Goal: Task Accomplishment & Management: Use online tool/utility

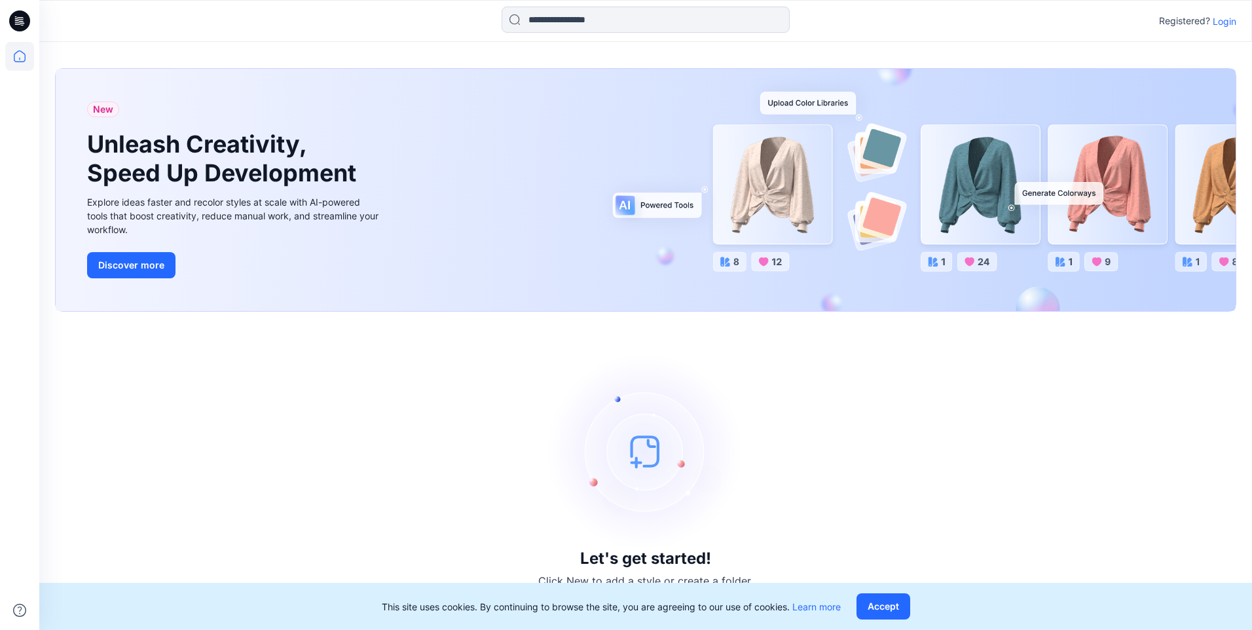
click at [1220, 26] on p "Login" at bounding box center [1224, 21] width 24 height 14
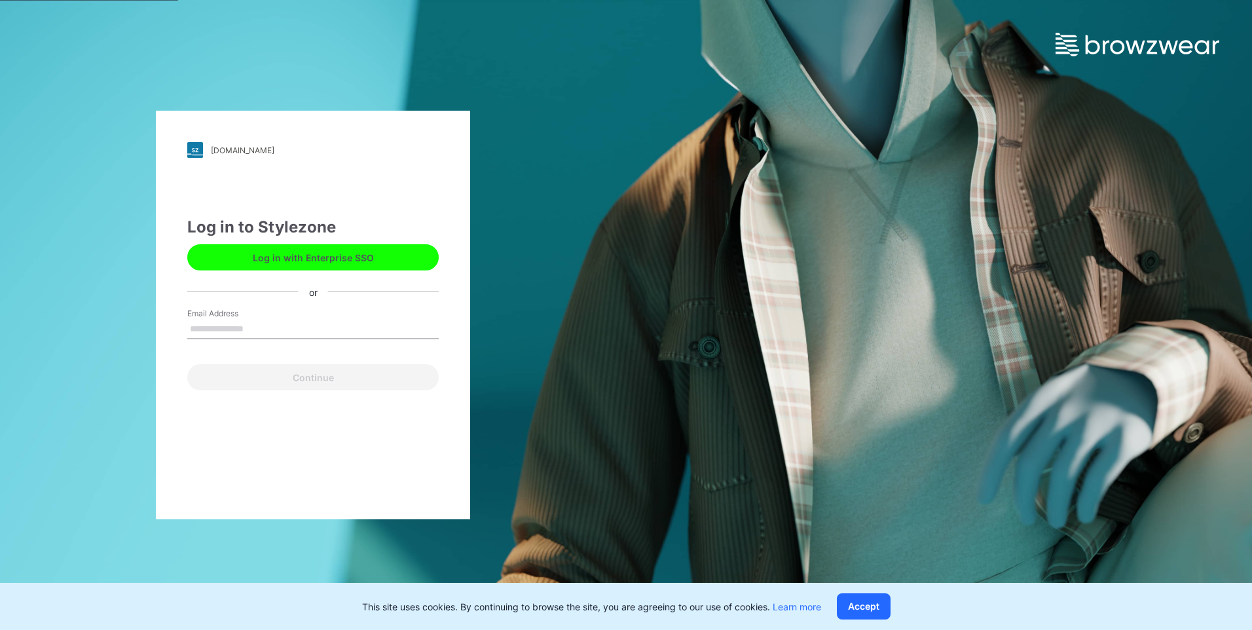
click at [275, 325] on input "Email Address" at bounding box center [312, 329] width 251 height 20
type input "**********"
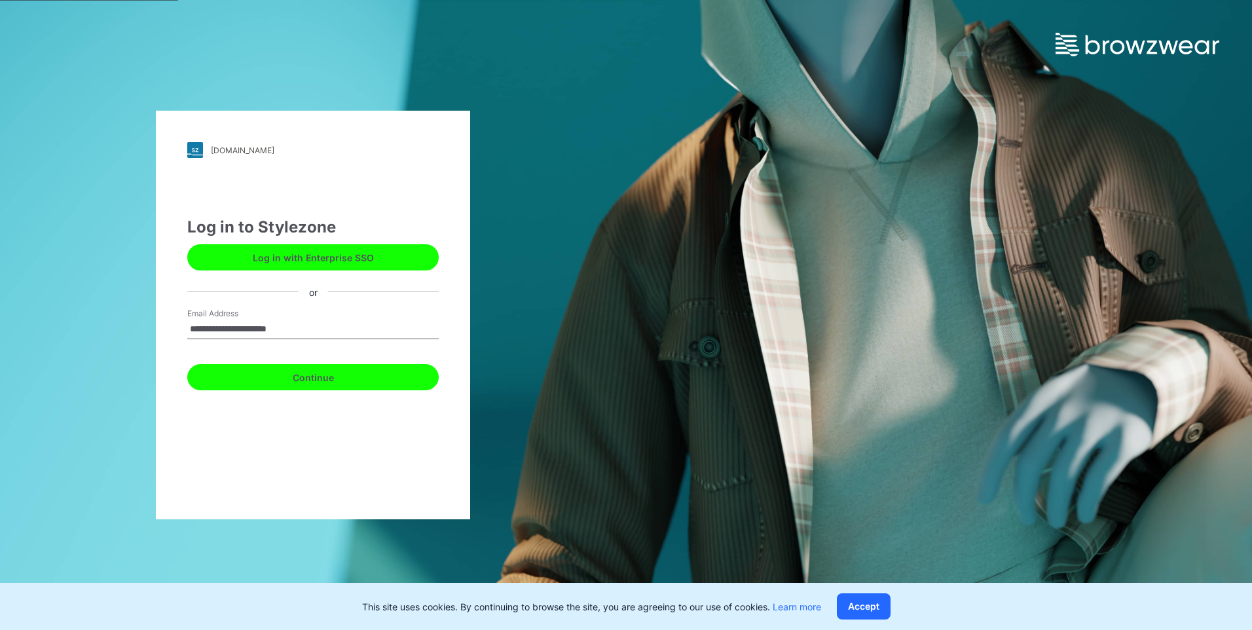
click at [327, 387] on button "Continue" at bounding box center [312, 377] width 251 height 26
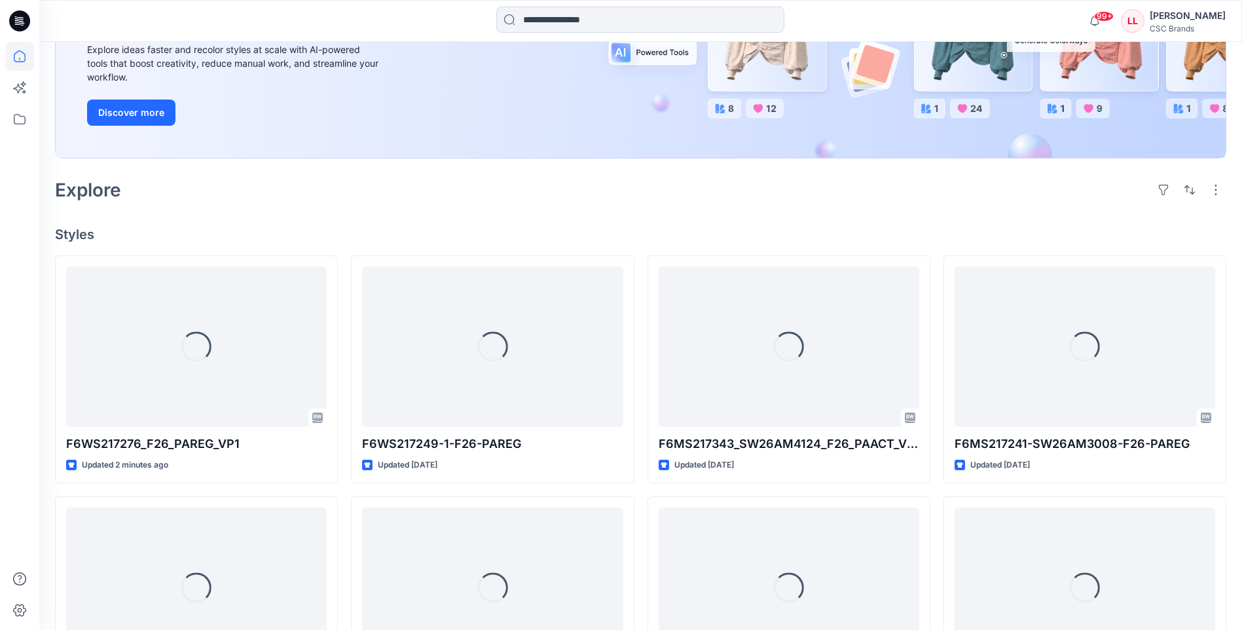
scroll to position [262, 0]
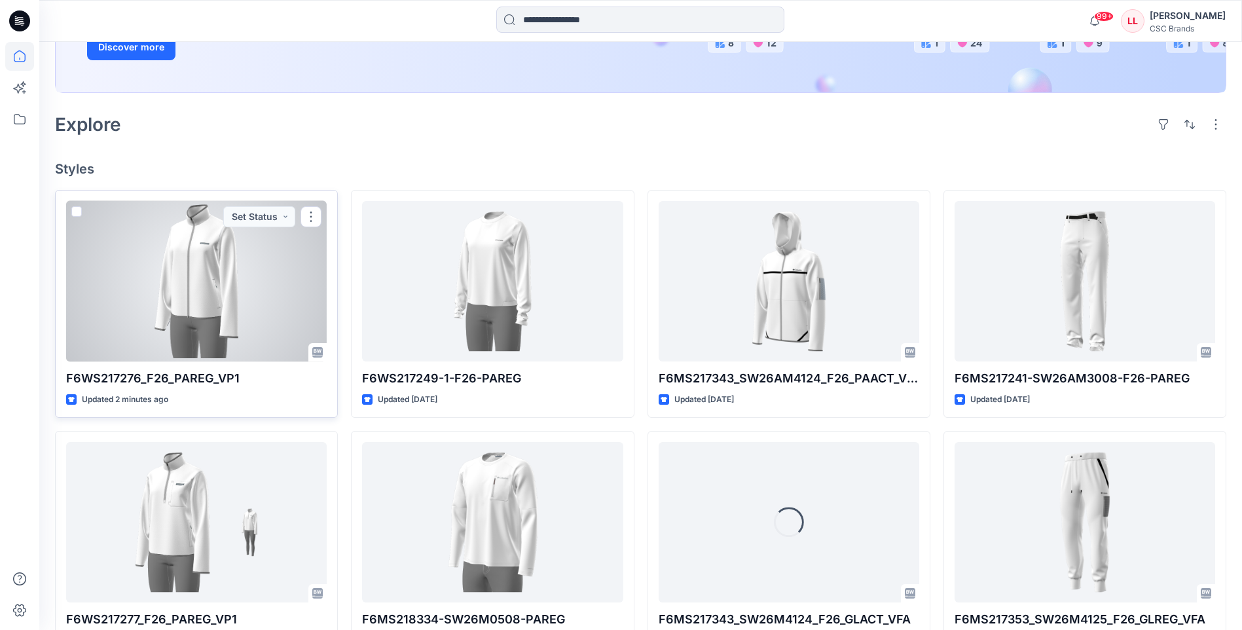
click at [313, 307] on div at bounding box center [196, 281] width 261 height 160
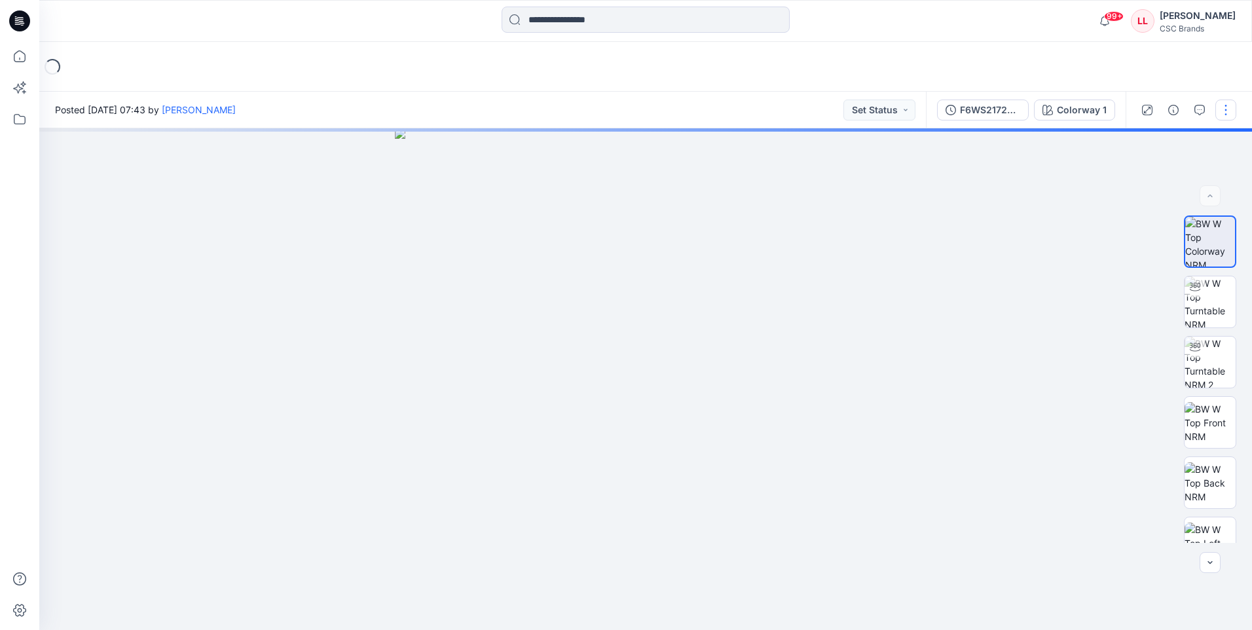
click at [1218, 114] on button "button" at bounding box center [1225, 110] width 21 height 21
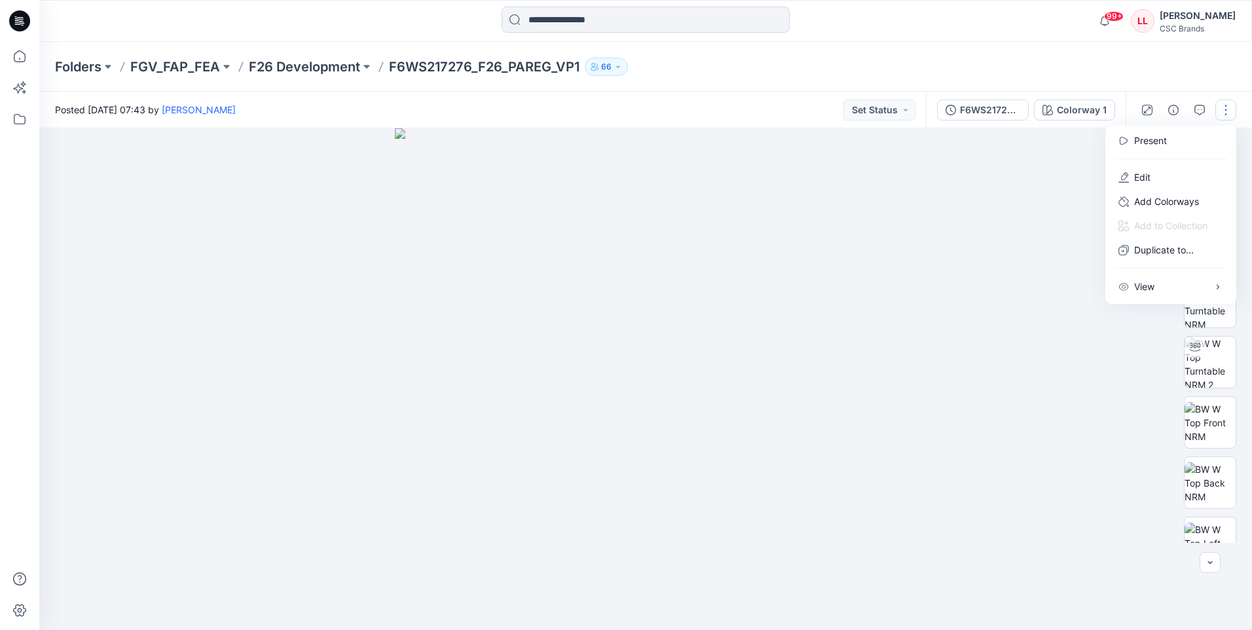
click at [1062, 272] on div at bounding box center [645, 378] width 1212 height 501
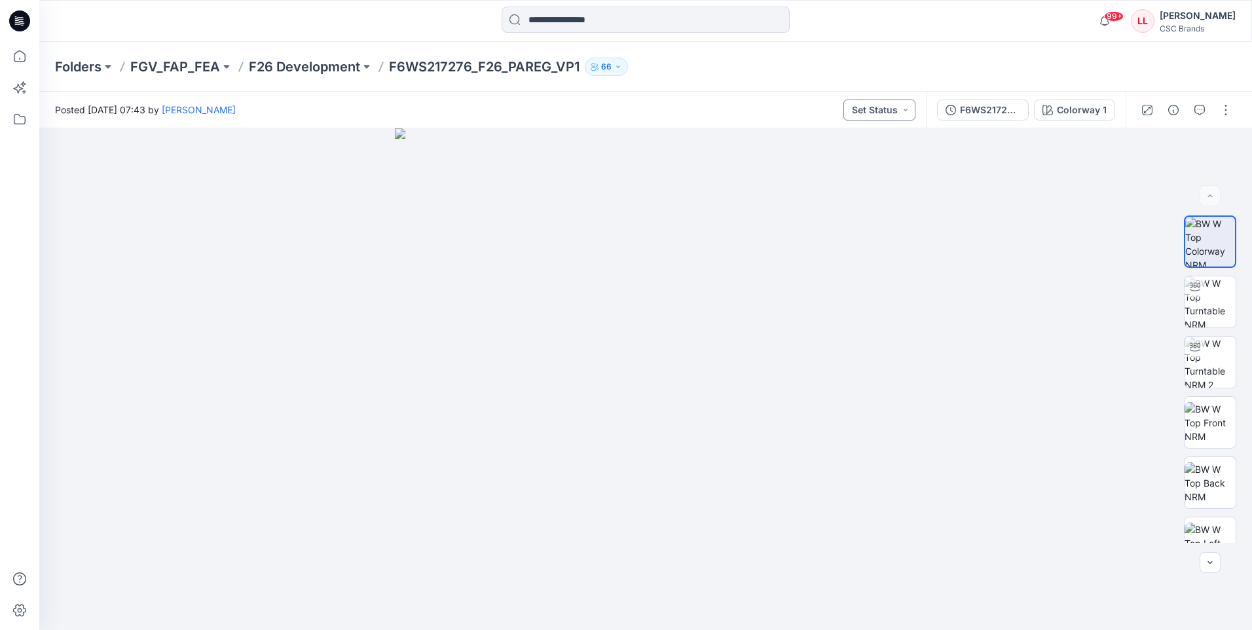
click at [909, 112] on button "Set Status" at bounding box center [879, 110] width 72 height 21
click at [864, 172] on p "Virtual Proto 1" at bounding box center [855, 170] width 60 height 17
click at [1232, 101] on button "button" at bounding box center [1225, 110] width 21 height 21
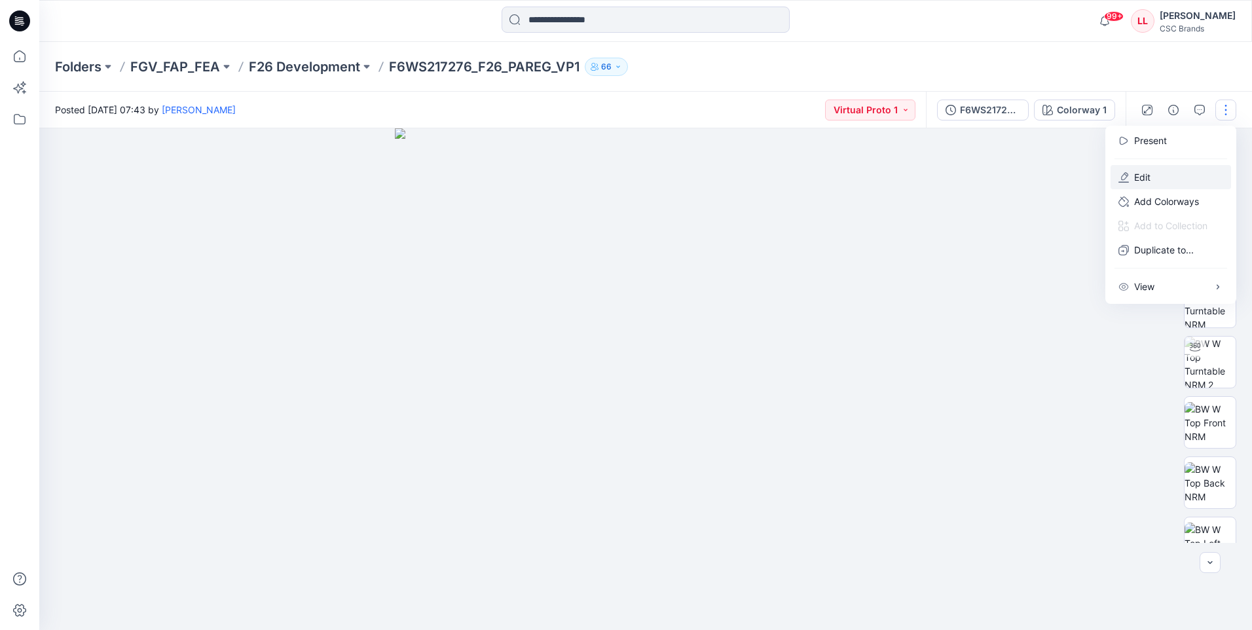
click at [1171, 168] on button "Edit" at bounding box center [1170, 177] width 120 height 24
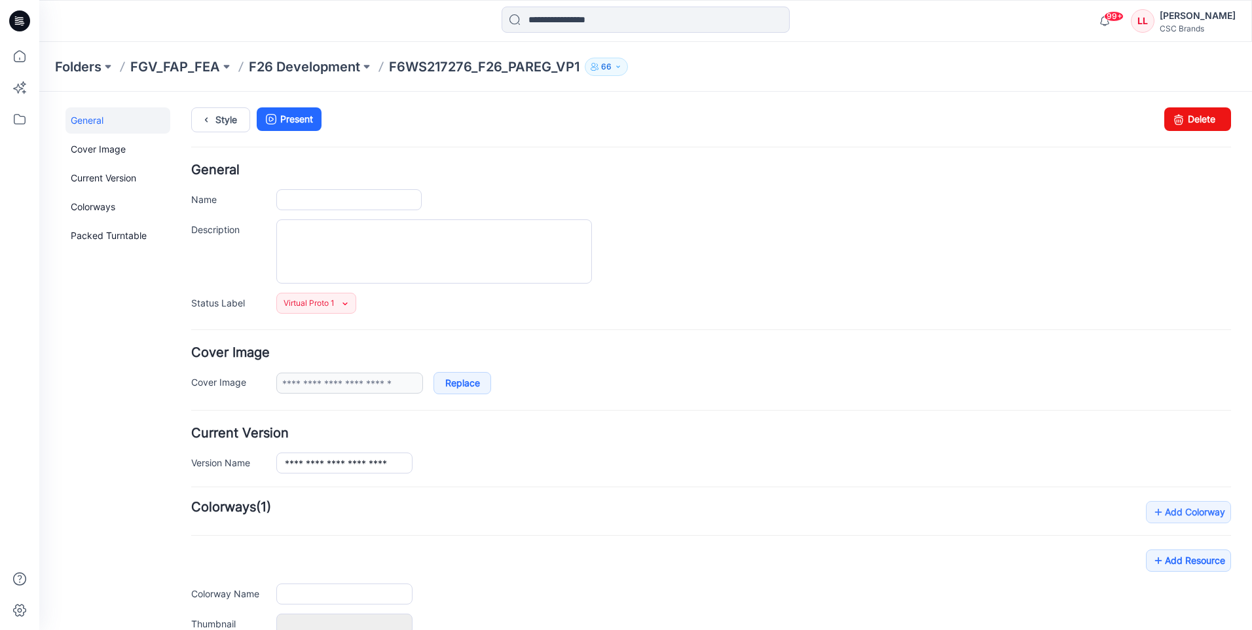
type input "**********"
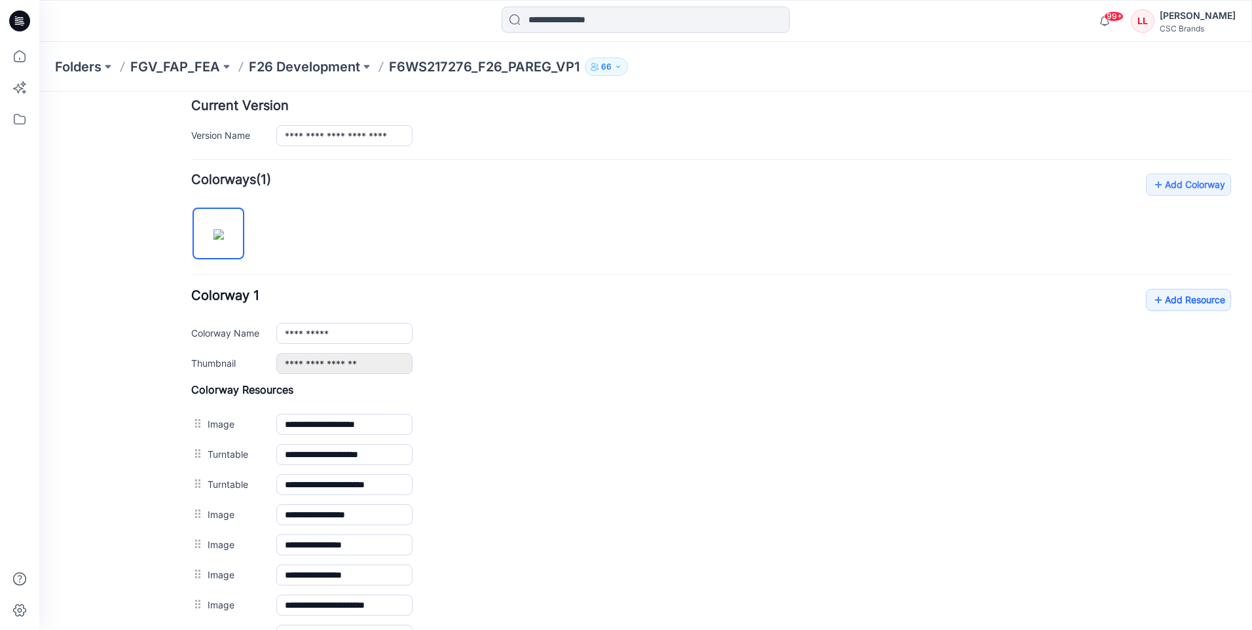
scroll to position [498, 0]
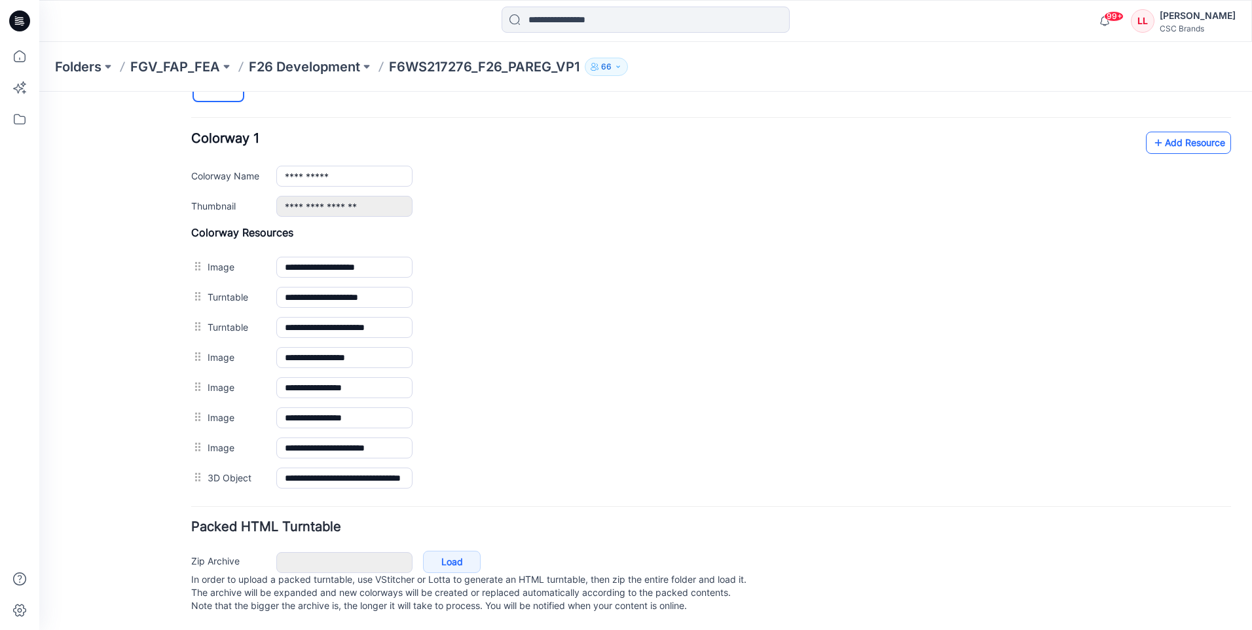
click at [1182, 134] on link "Add Resource" at bounding box center [1188, 143] width 85 height 22
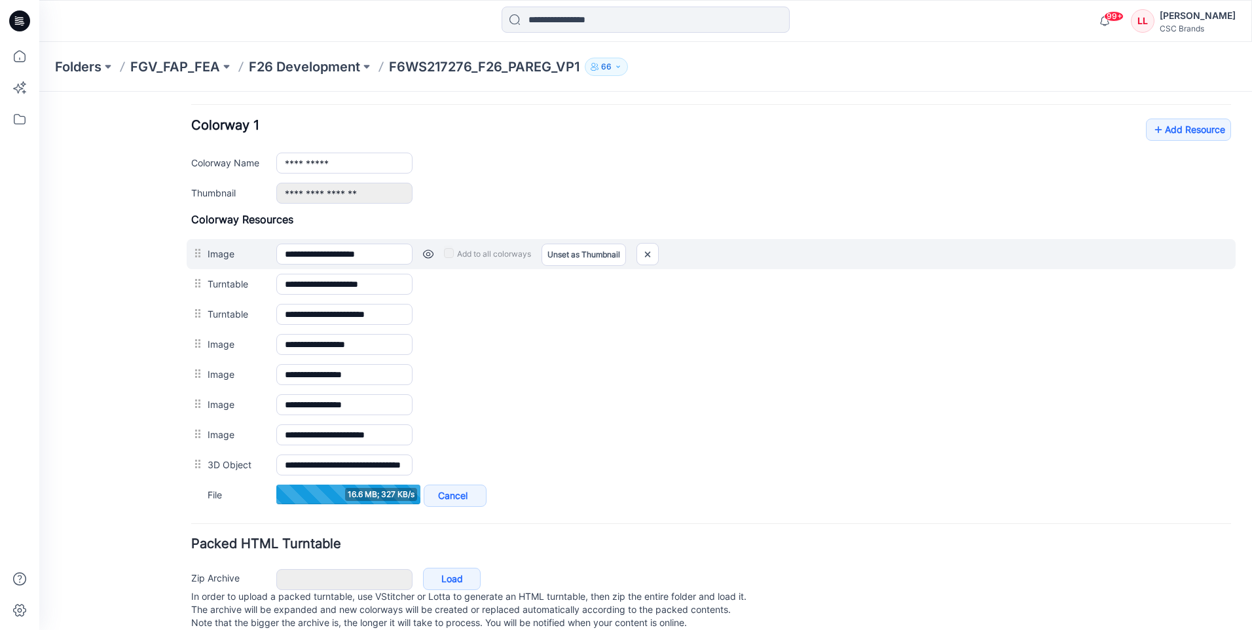
click at [897, 261] on div "Add to all colorways Set as Thumbnail Unset as Thumbnail" at bounding box center [821, 254] width 818 height 21
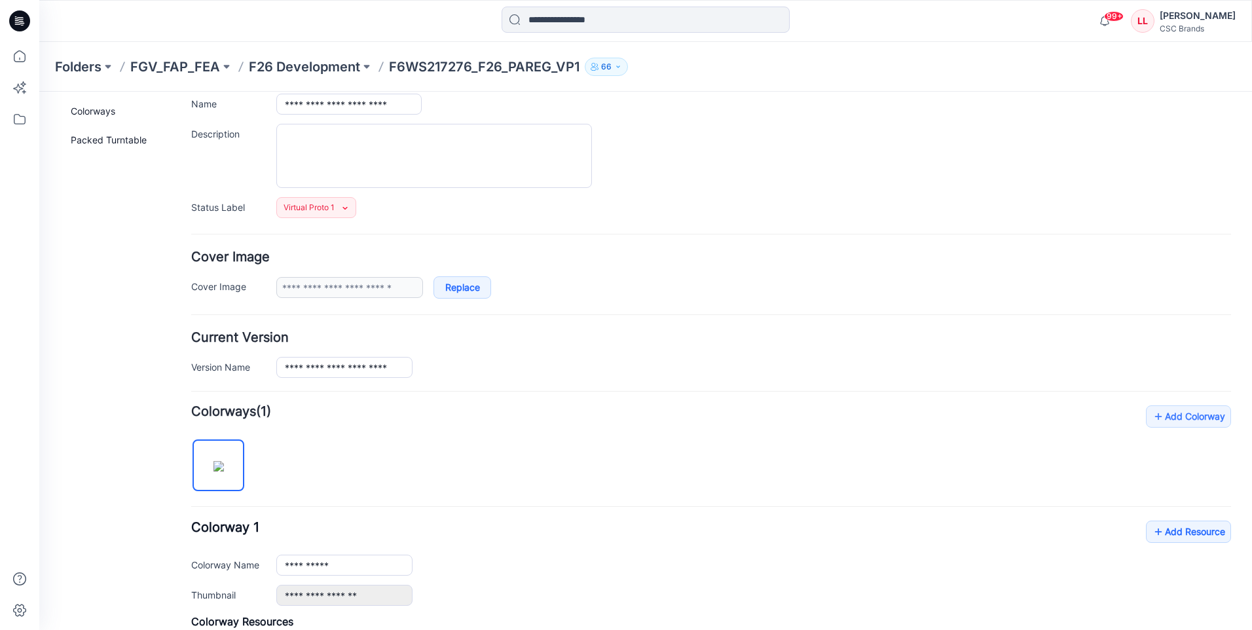
scroll to position [0, 0]
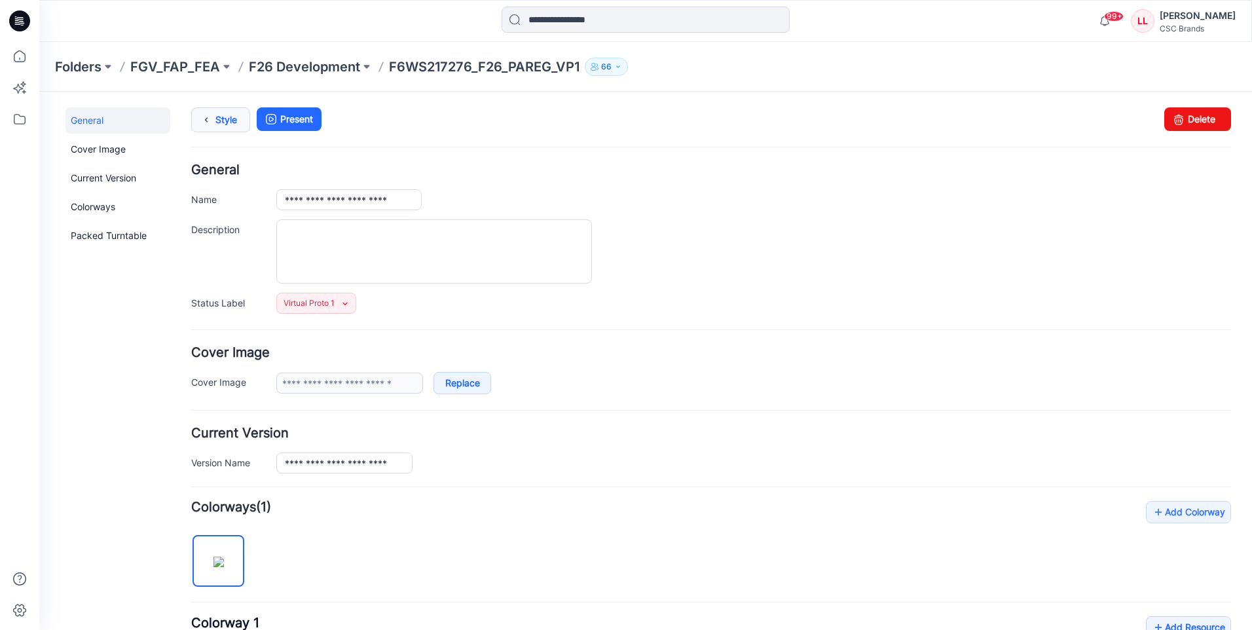
click at [212, 128] on icon at bounding box center [206, 120] width 18 height 24
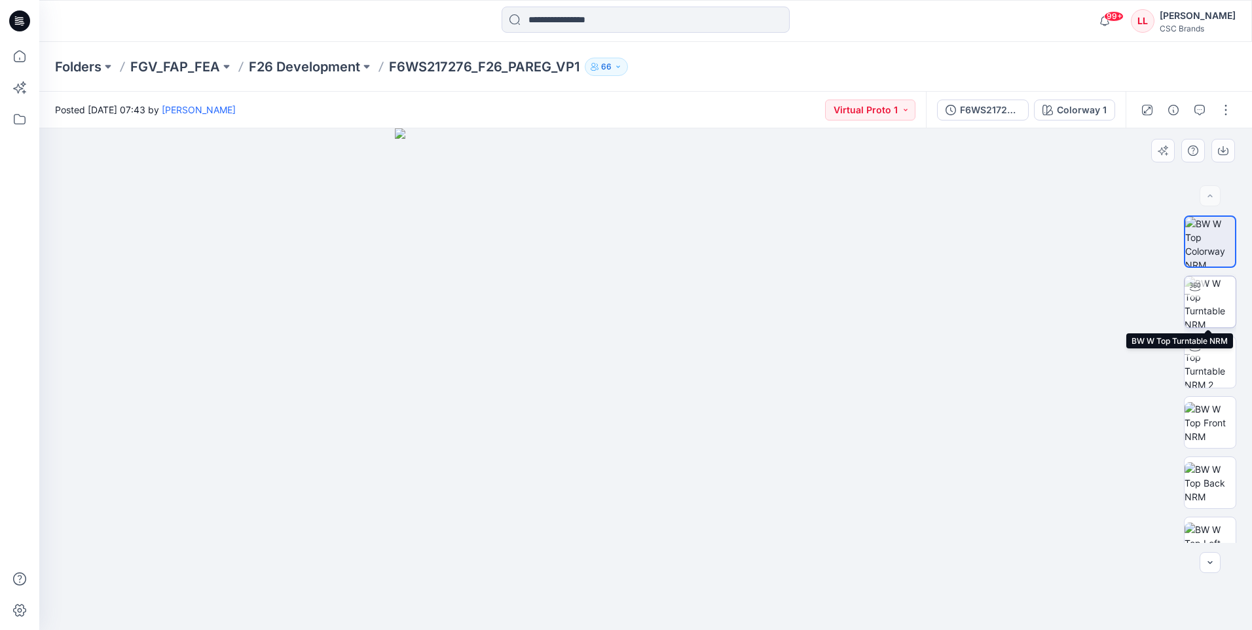
click at [1211, 308] on img at bounding box center [1209, 301] width 51 height 51
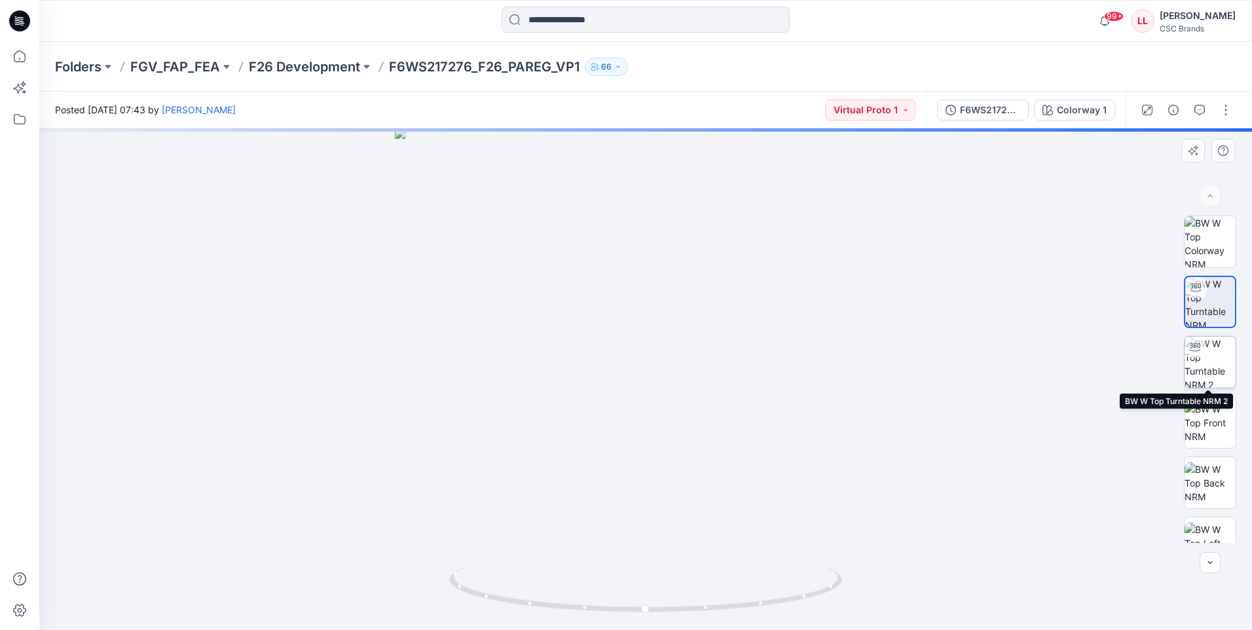
click at [1197, 378] on img at bounding box center [1209, 361] width 51 height 51
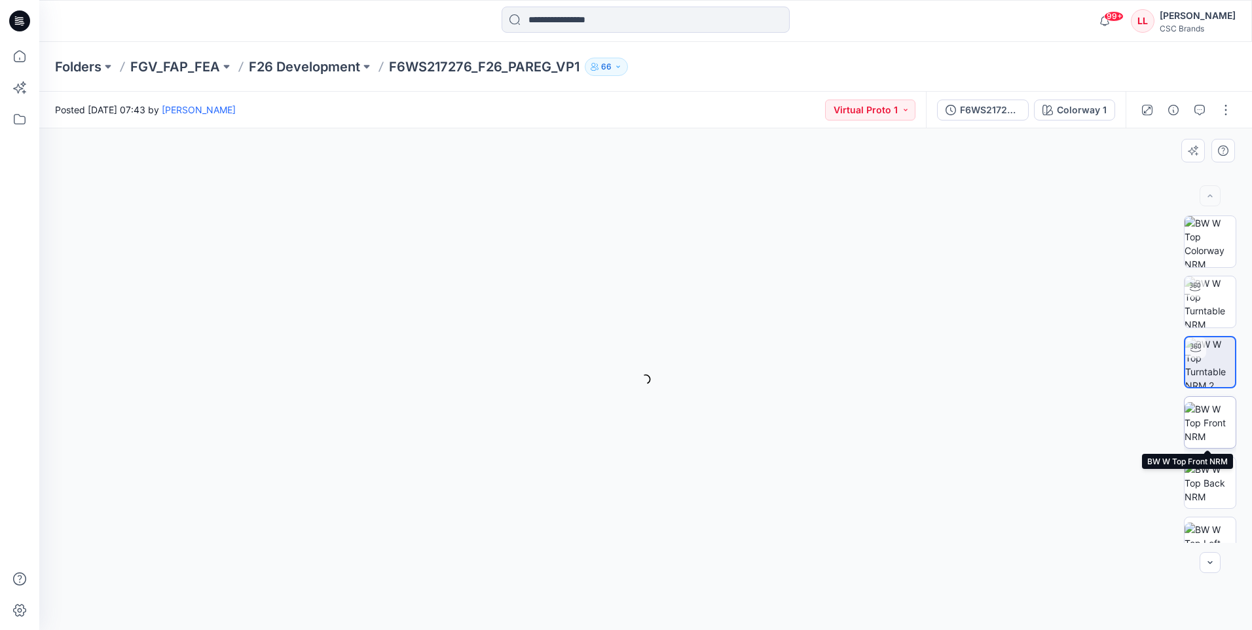
click at [1206, 437] on img at bounding box center [1209, 422] width 51 height 41
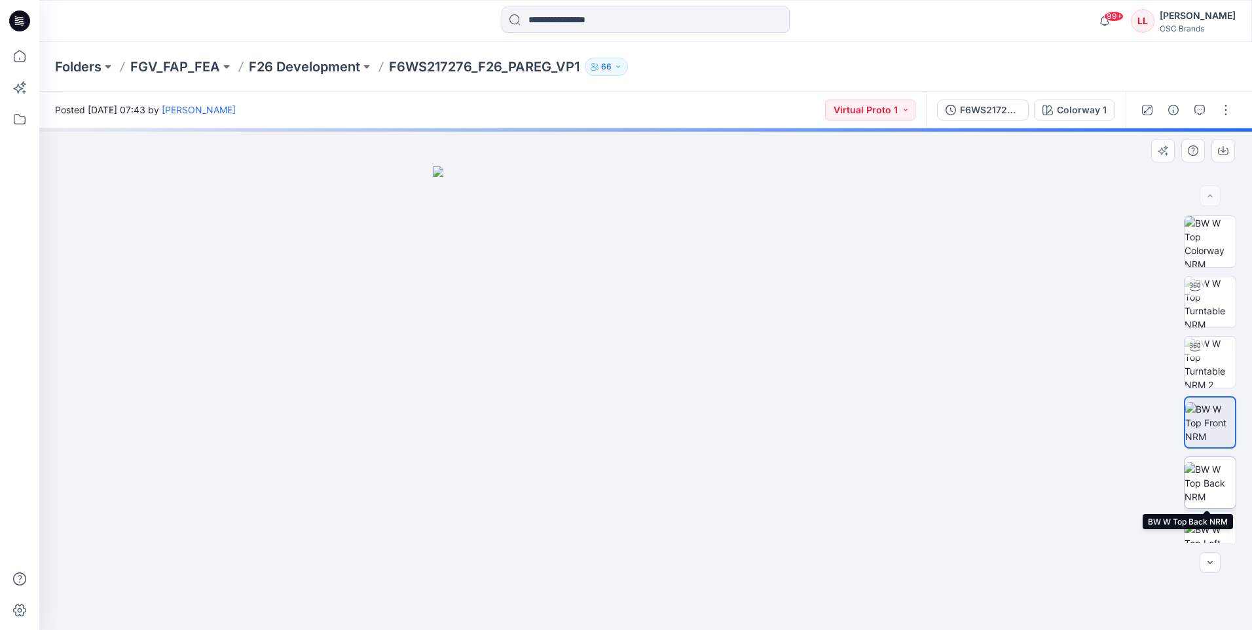
click at [1205, 466] on img at bounding box center [1209, 482] width 51 height 41
